Goal: Task Accomplishment & Management: Use online tool/utility

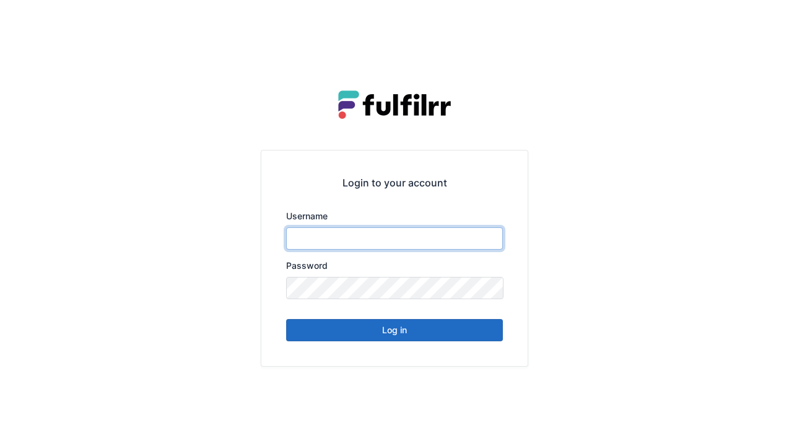
type input "******"
click at [762, 19] on div "Login to your account Username ****** Password Log in" at bounding box center [394, 223] width 789 height 446
click at [453, 337] on button "Log in" at bounding box center [394, 330] width 217 height 22
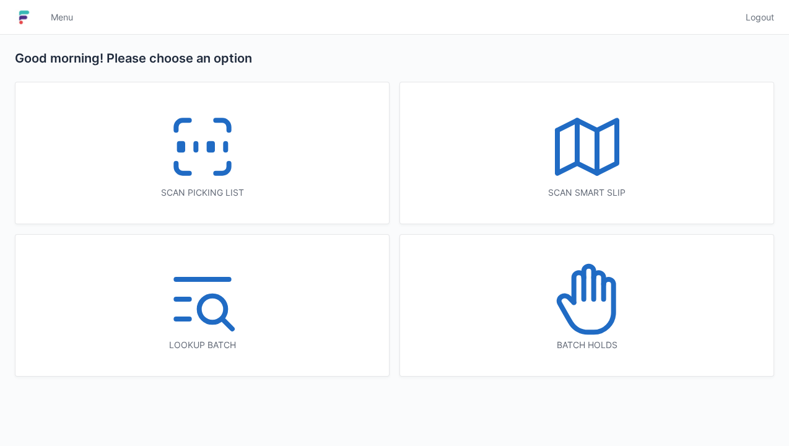
click at [225, 172] on icon at bounding box center [221, 168] width 13 height 10
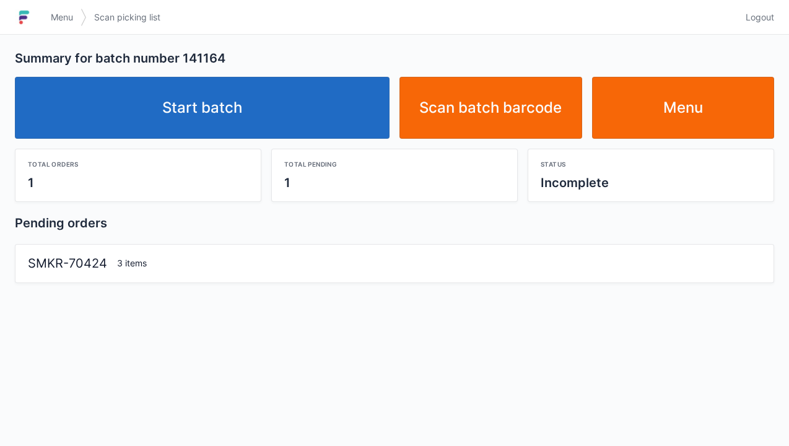
click at [296, 121] on link "Start batch" at bounding box center [202, 108] width 374 height 62
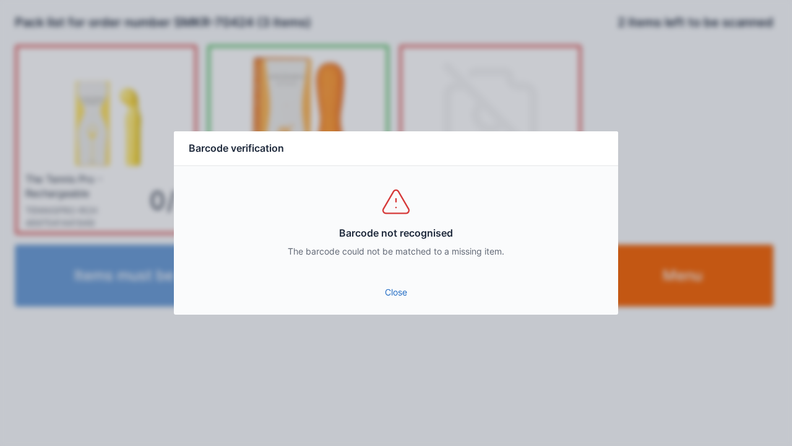
click at [390, 290] on link "Close" at bounding box center [396, 292] width 425 height 22
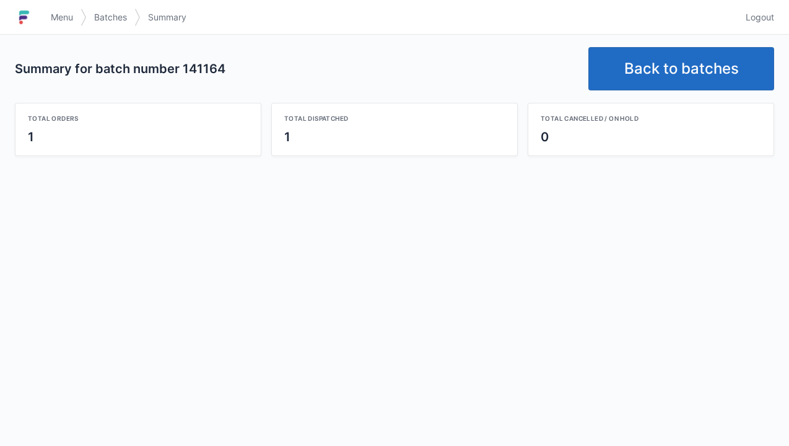
click at [701, 69] on link "Back to batches" at bounding box center [681, 68] width 186 height 43
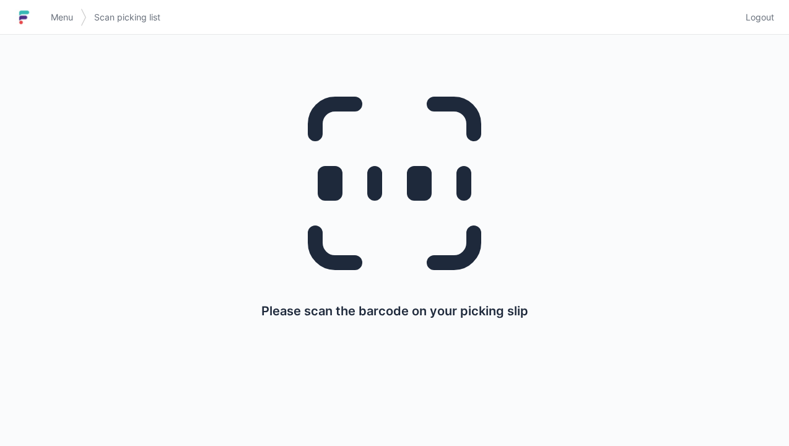
click at [737, 72] on div "Please scan the barcode on your picking slip" at bounding box center [394, 194] width 729 height 319
click at [756, 22] on span "Logout" at bounding box center [759, 17] width 28 height 12
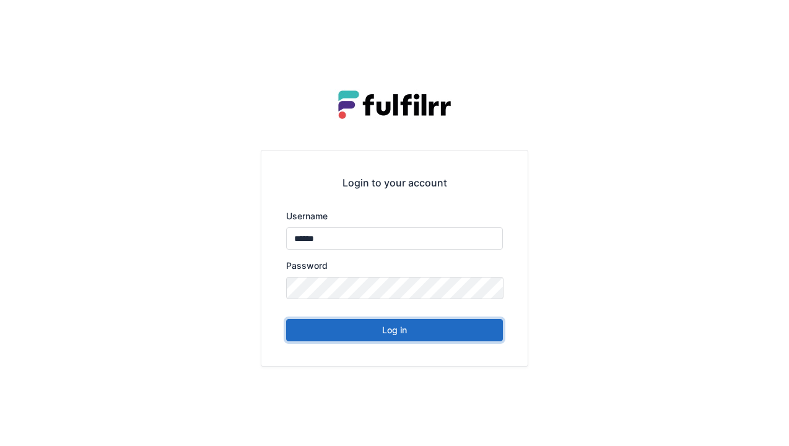
click at [469, 332] on button "Log in" at bounding box center [394, 330] width 217 height 22
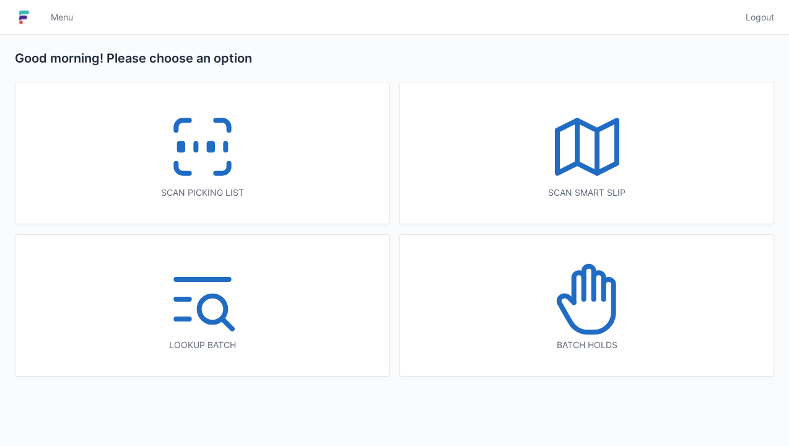
click at [224, 161] on icon at bounding box center [202, 146] width 79 height 79
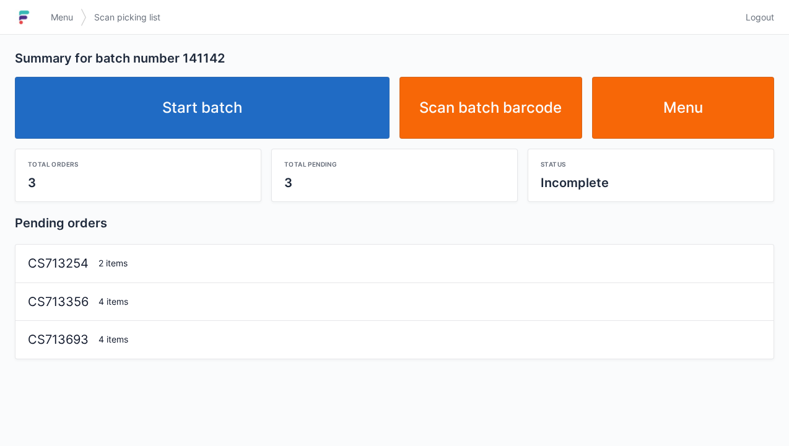
click at [326, 114] on link "Start batch" at bounding box center [202, 108] width 374 height 62
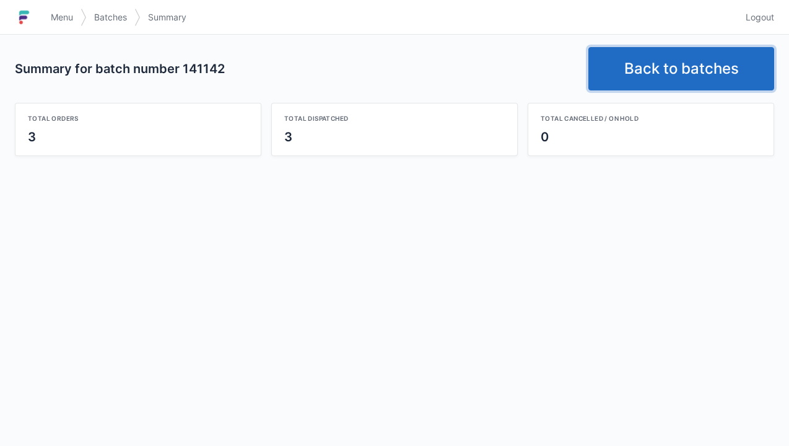
click at [630, 56] on link "Back to batches" at bounding box center [681, 68] width 186 height 43
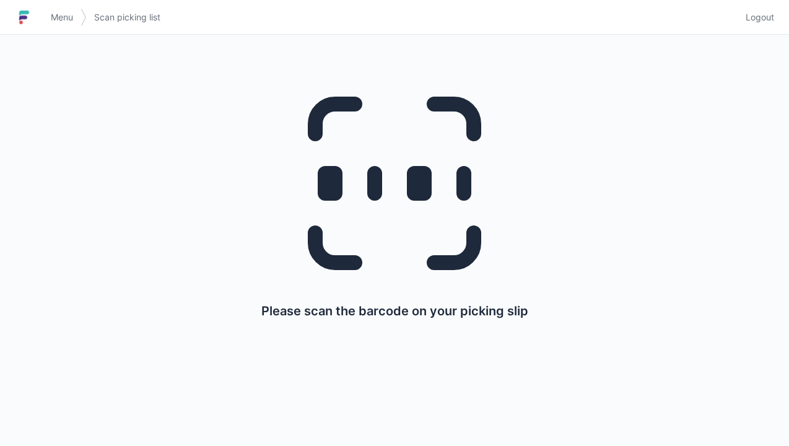
click at [758, 12] on span "Logout" at bounding box center [759, 17] width 28 height 12
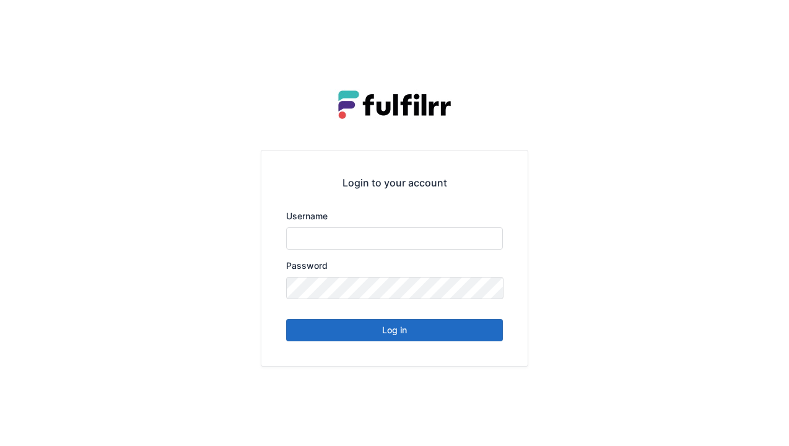
type input "******"
click at [448, 333] on button "Log in" at bounding box center [394, 330] width 217 height 22
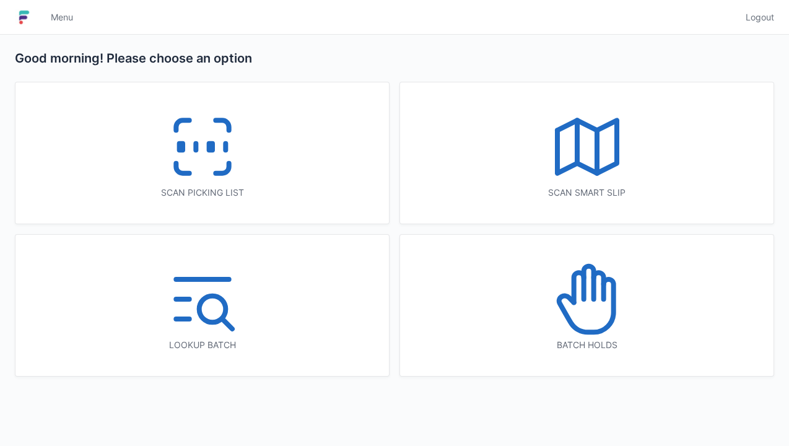
click at [225, 163] on icon at bounding box center [202, 146] width 79 height 79
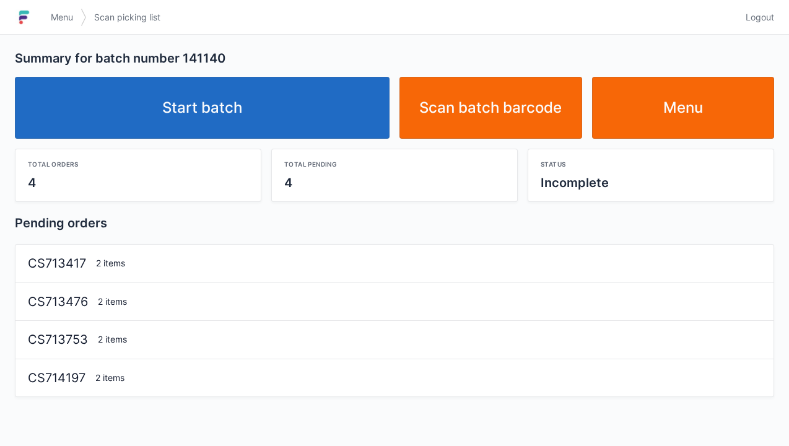
click at [285, 133] on link "Start batch" at bounding box center [202, 108] width 374 height 62
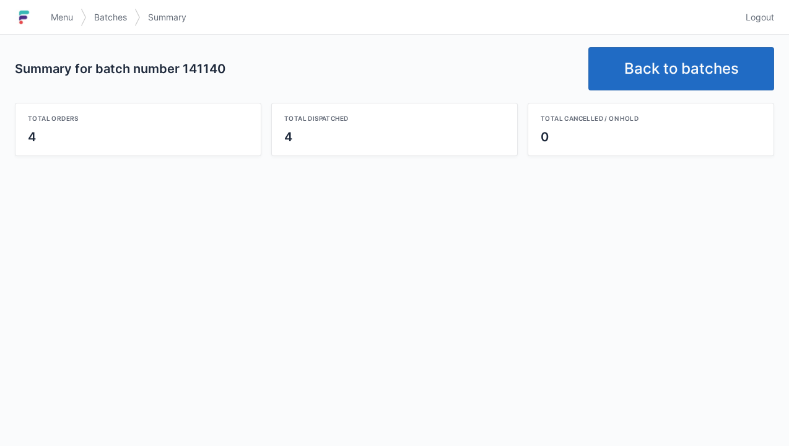
click at [690, 53] on link "Back to batches" at bounding box center [681, 68] width 186 height 43
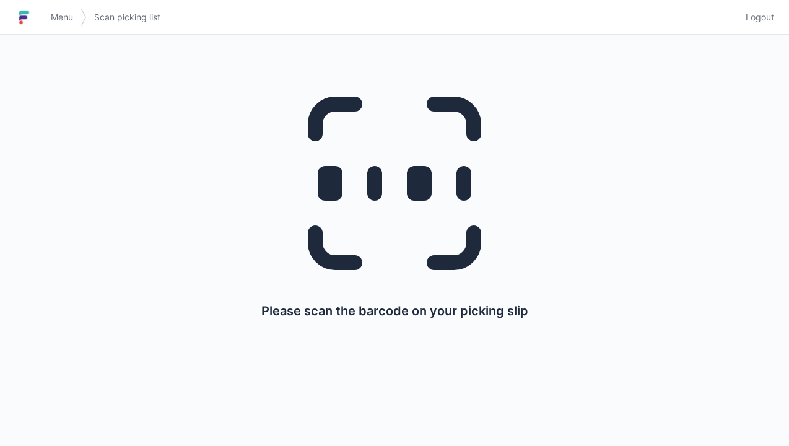
click at [769, 20] on span "Logout" at bounding box center [759, 17] width 28 height 12
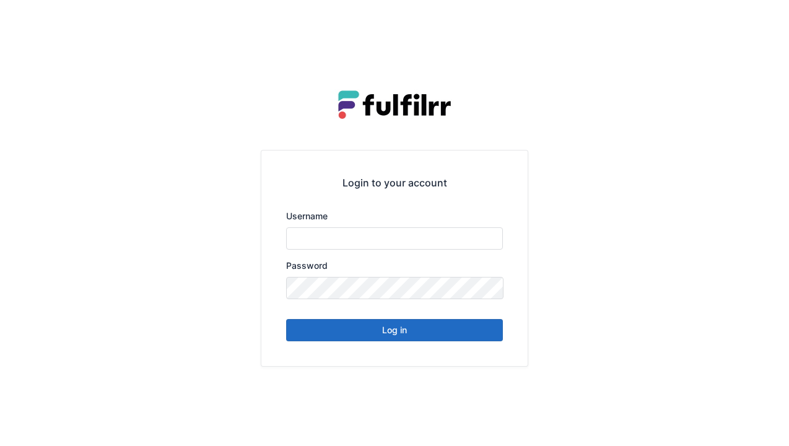
type input "******"
click at [416, 338] on button "Log in" at bounding box center [394, 330] width 217 height 22
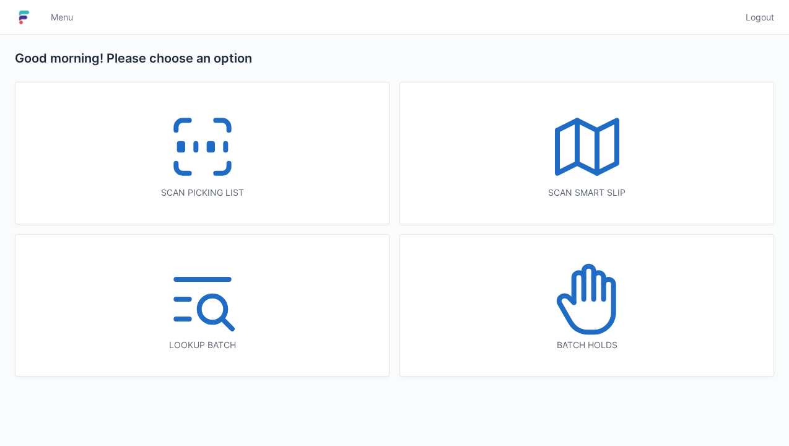
click at [228, 169] on icon at bounding box center [221, 168] width 13 height 10
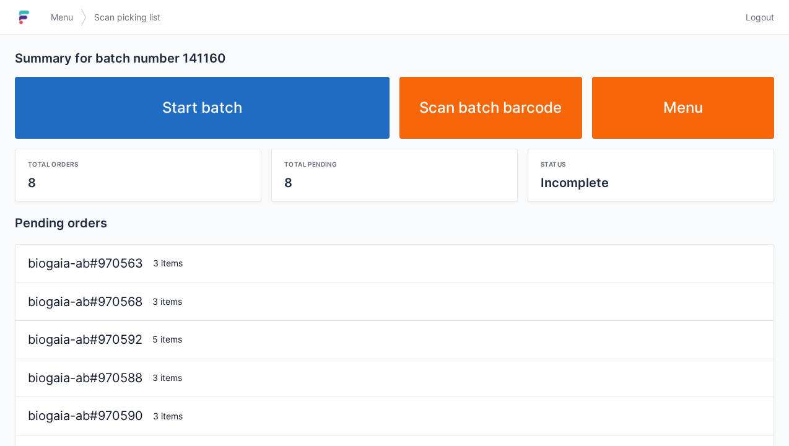
click at [318, 121] on link "Start batch" at bounding box center [202, 108] width 374 height 62
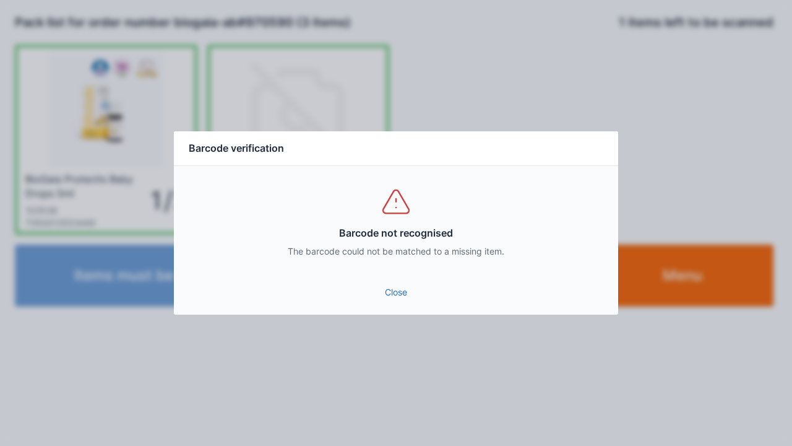
click at [401, 293] on link "Close" at bounding box center [396, 292] width 425 height 22
click at [397, 283] on link "Close" at bounding box center [396, 292] width 425 height 22
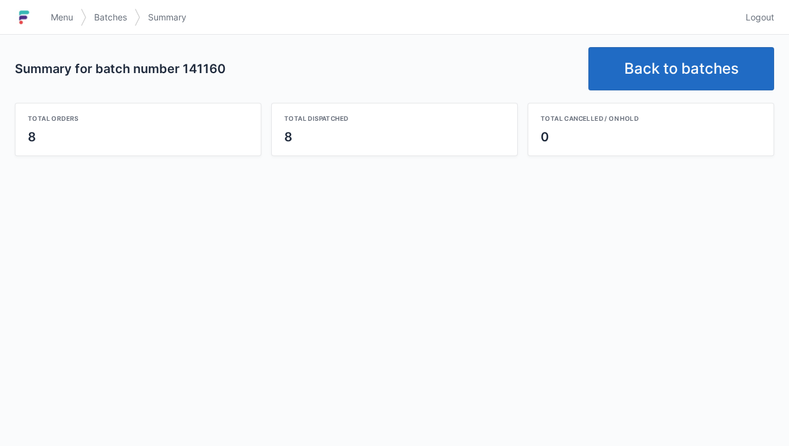
click at [725, 65] on link "Back to batches" at bounding box center [681, 68] width 186 height 43
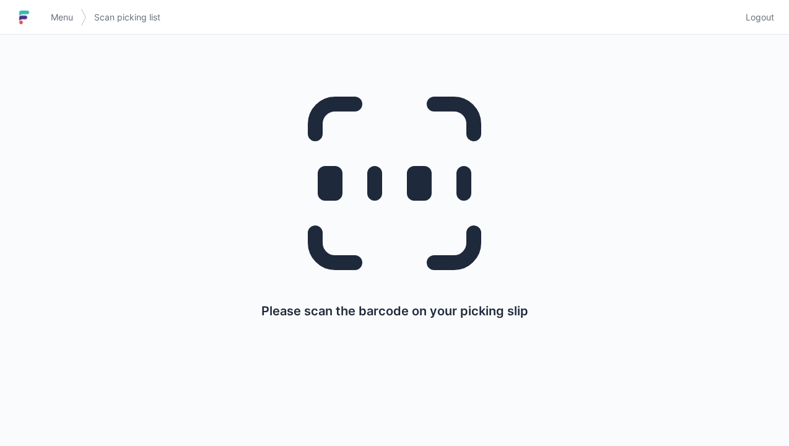
click at [771, 22] on span "Logout" at bounding box center [759, 17] width 28 height 12
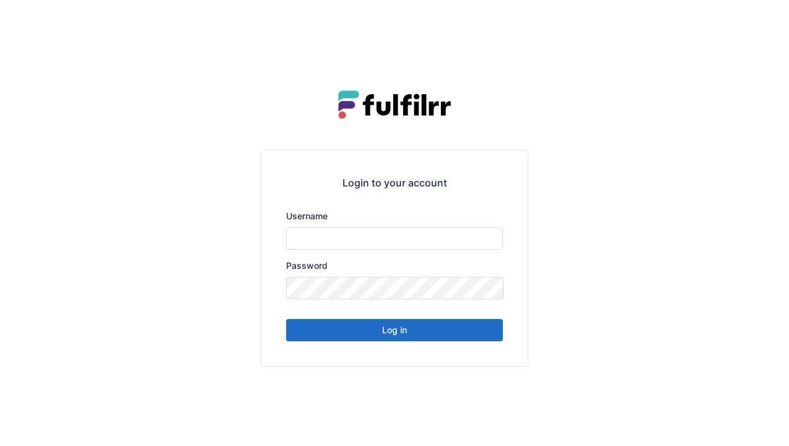
type input "******"
click at [441, 335] on button "Log in" at bounding box center [394, 330] width 217 height 22
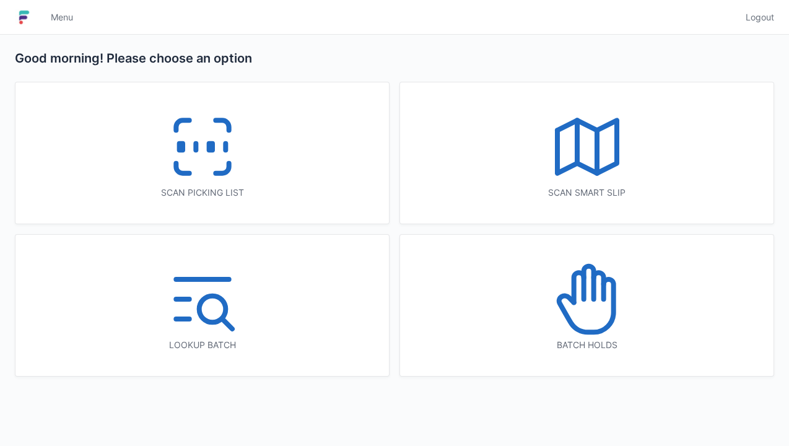
click at [228, 169] on icon at bounding box center [221, 168] width 13 height 10
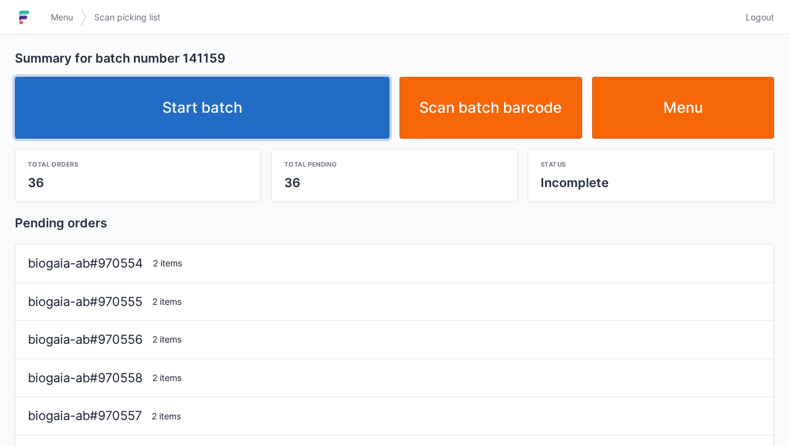
click at [326, 131] on link "Start batch" at bounding box center [202, 108] width 374 height 62
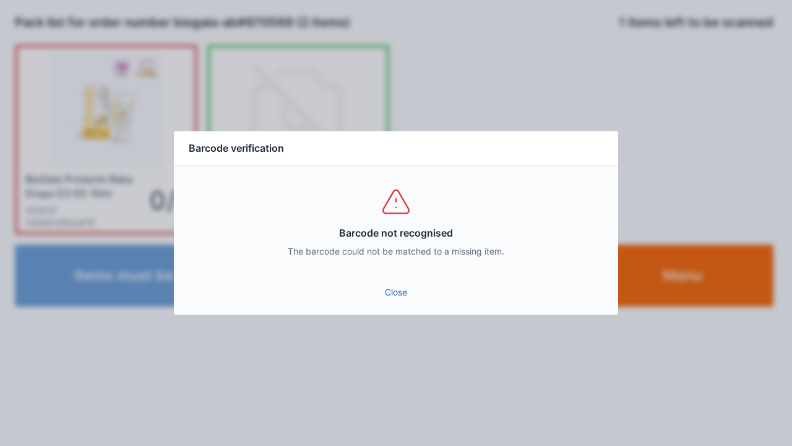
click at [404, 297] on link "Close" at bounding box center [396, 292] width 425 height 22
